Goal: Complete application form

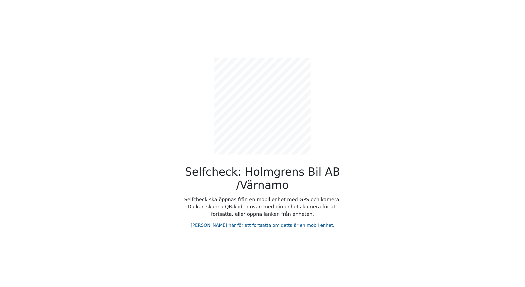
click at [297, 225] on link "[PERSON_NAME] här för att fortsätta om detta är en mobil enhet." at bounding box center [263, 224] width 144 height 5
select select "8432"
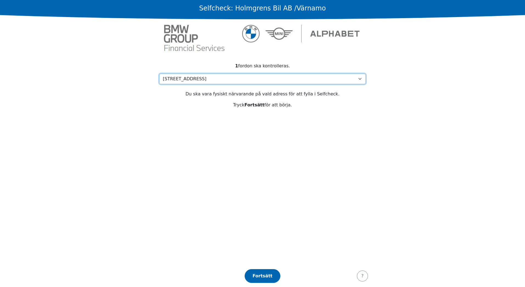
drag, startPoint x: 254, startPoint y: 81, endPoint x: 252, endPoint y: 83, distance: 3.0
click at [254, 81] on select "Välj din adress [STREET_ADDRESS][GEOGRAPHIC_DATA] adress saknas" at bounding box center [262, 79] width 206 height 10
click at [159, 74] on select "Välj din adress [STREET_ADDRESS][GEOGRAPHIC_DATA] adress saknas" at bounding box center [262, 79] width 206 height 10
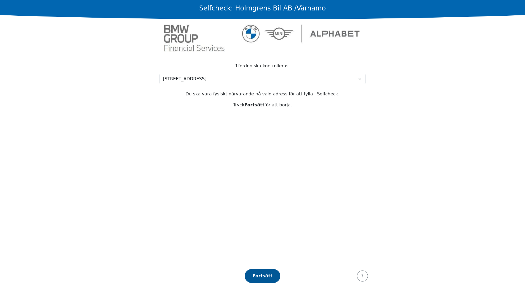
click at [265, 273] on div "Fortsätt" at bounding box center [262, 275] width 24 height 7
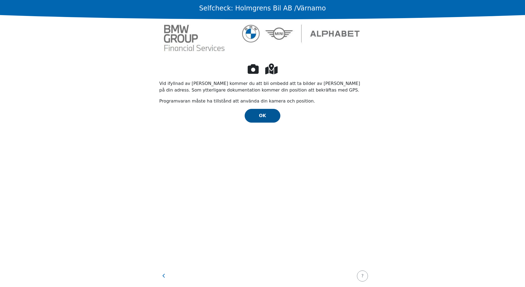
click at [261, 116] on span "OK" at bounding box center [262, 115] width 7 height 5
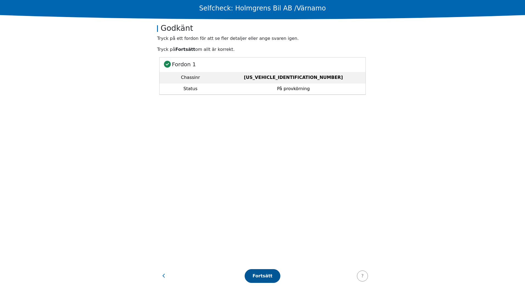
click at [267, 274] on div "Fortsätt" at bounding box center [262, 275] width 24 height 7
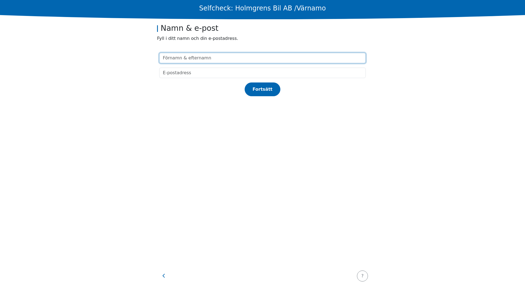
click at [221, 59] on input "text" at bounding box center [262, 58] width 206 height 10
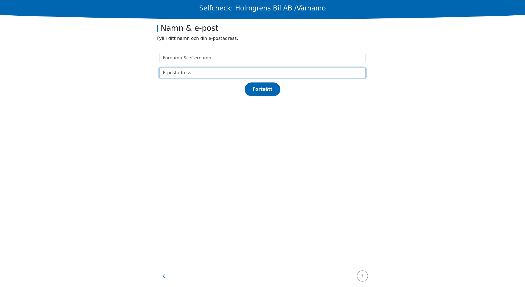
click at [186, 74] on input "email" at bounding box center [262, 73] width 206 height 10
paste input "[EMAIL_ADDRESS][DOMAIN_NAME]"
type input "[EMAIL_ADDRESS][DOMAIN_NAME]"
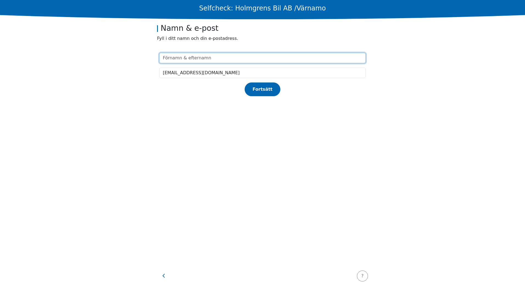
click at [195, 60] on input "text" at bounding box center [262, 58] width 206 height 10
type input "[PERSON_NAME]"
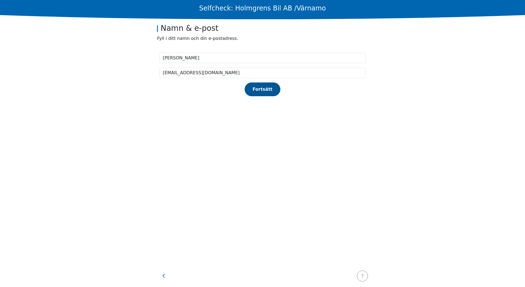
click at [262, 94] on button "Fortsätt" at bounding box center [263, 89] width 36 height 14
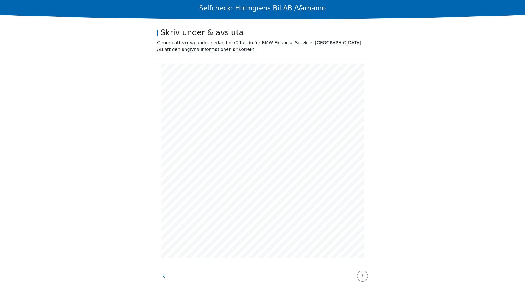
scroll to position [2, 0]
drag, startPoint x: 139, startPoint y: 126, endPoint x: 154, endPoint y: 177, distance: 52.9
click at [124, 187] on main "Selfcheck: Holmgrens Bil AB /Värnamo Skriv under & avsluta Genom att skriva und…" at bounding box center [262, 143] width 525 height 287
click at [414, 122] on main "Selfcheck: Holmgrens Bil AB /Värnamo Skriv under & avsluta Genom att skriva und…" at bounding box center [262, 143] width 525 height 287
click at [273, 277] on div "Avsluta Selfcheck" at bounding box center [263, 275] width 44 height 7
